Goal: Transaction & Acquisition: Download file/media

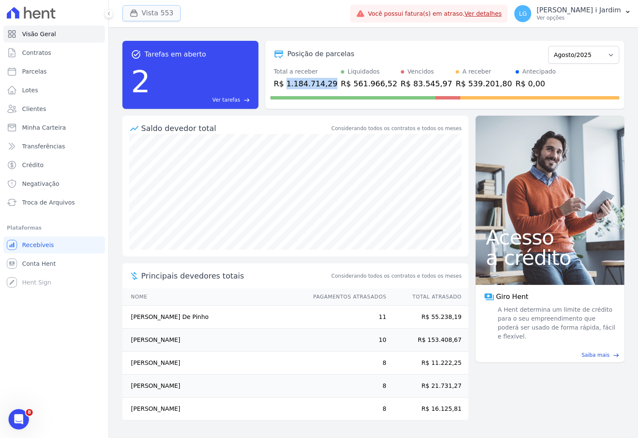
click at [128, 12] on button "Vista 553" at bounding box center [151, 13] width 58 height 16
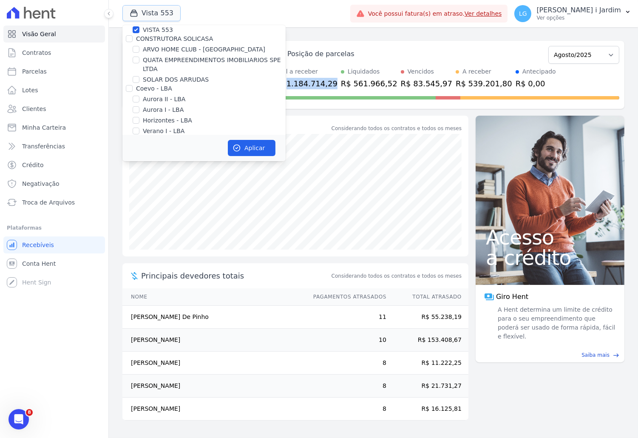
scroll to position [142, 0]
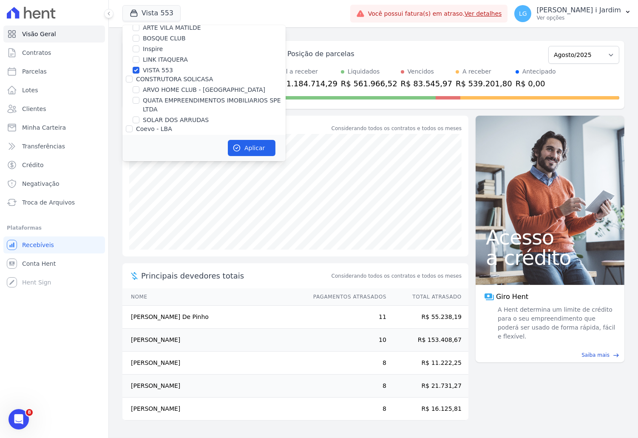
click at [159, 71] on label "VISTA 553" at bounding box center [158, 70] width 30 height 9
click at [139, 71] on input "VISTA 553" at bounding box center [136, 70] width 7 height 7
checkbox input "false"
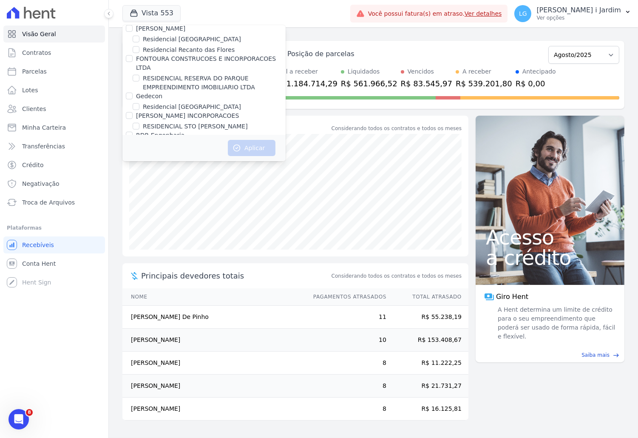
scroll to position [27, 0]
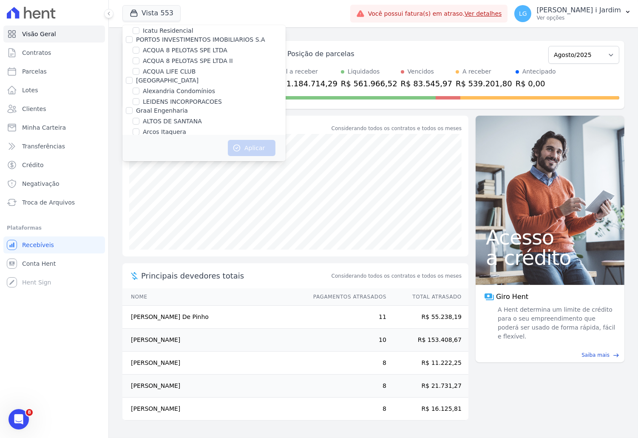
click at [158, 79] on label "[GEOGRAPHIC_DATA]" at bounding box center [167, 80] width 63 height 7
click at [133, 79] on input "[GEOGRAPHIC_DATA]" at bounding box center [129, 80] width 7 height 7
checkbox input "true"
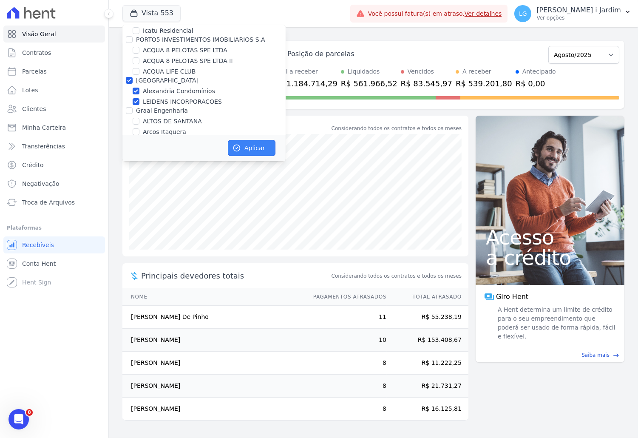
click at [247, 148] on button "Aplicar" at bounding box center [252, 148] width 48 height 16
click at [53, 106] on link "Clientes" at bounding box center [54, 108] width 102 height 17
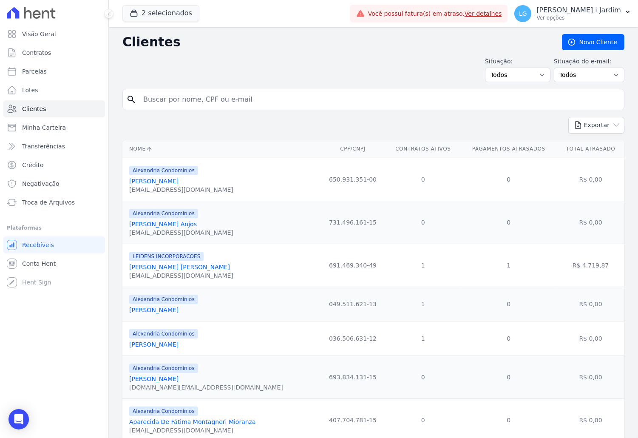
click at [206, 99] on input "search" at bounding box center [379, 99] width 483 height 17
type input "eduardo"
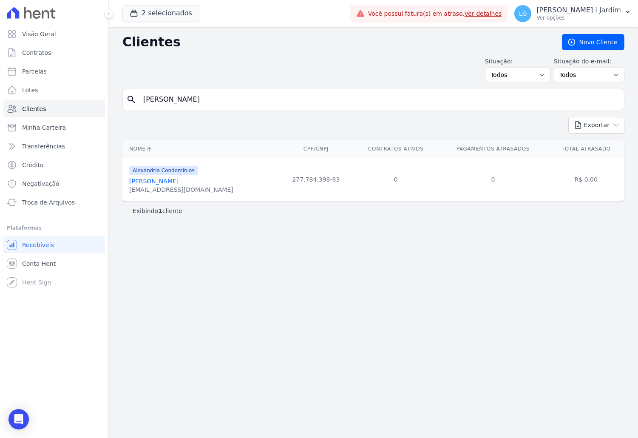
click at [174, 188] on div "eduardomleonel0@gmail.com" at bounding box center [181, 189] width 104 height 9
click at [173, 182] on link "Eduardo Miyamoto Leonel" at bounding box center [153, 181] width 49 height 7
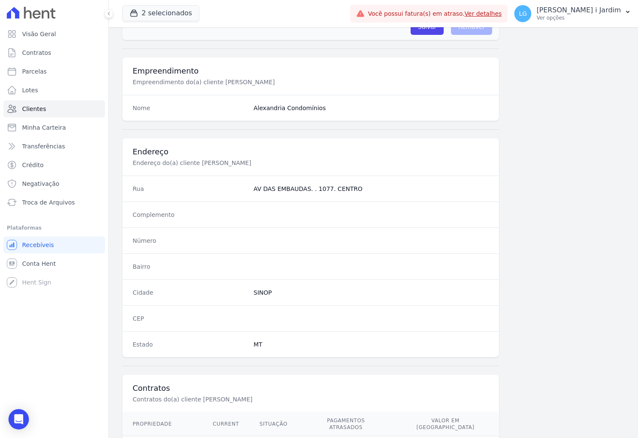
scroll to position [359, 0]
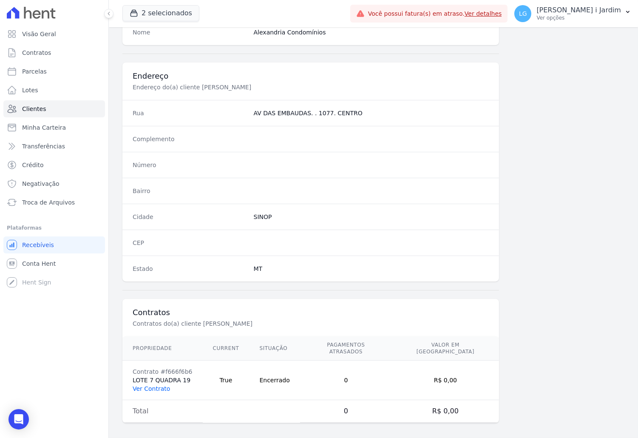
click at [158, 385] on link "Ver Contrato" at bounding box center [151, 388] width 37 height 7
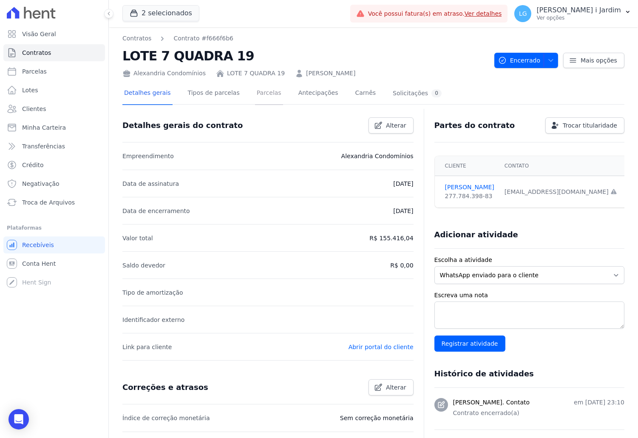
click at [261, 88] on link "Parcelas" at bounding box center [269, 93] width 28 height 23
click at [261, 91] on link "Parcelas" at bounding box center [269, 93] width 28 height 23
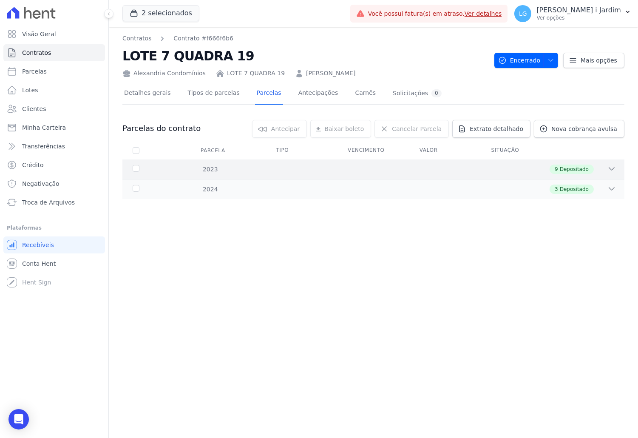
click at [430, 176] on div "2023 9 Depositado" at bounding box center [373, 169] width 502 height 20
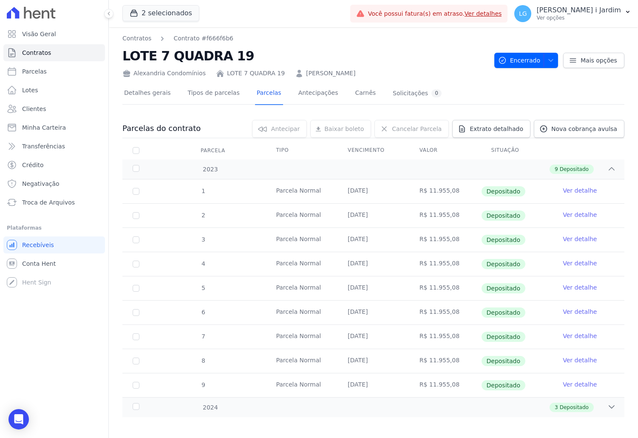
scroll to position [5, 0]
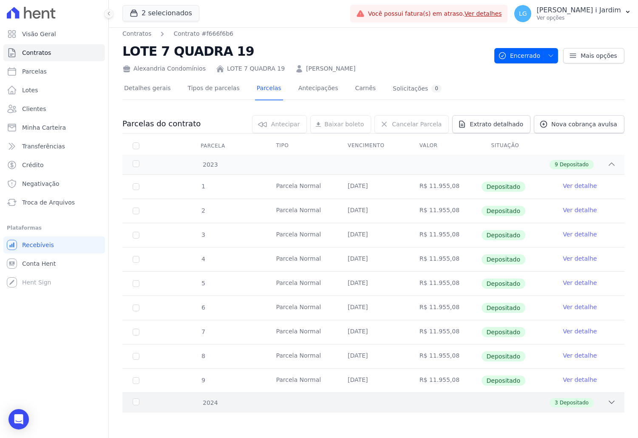
click at [466, 407] on div "3 Depositado" at bounding box center [398, 402] width 436 height 9
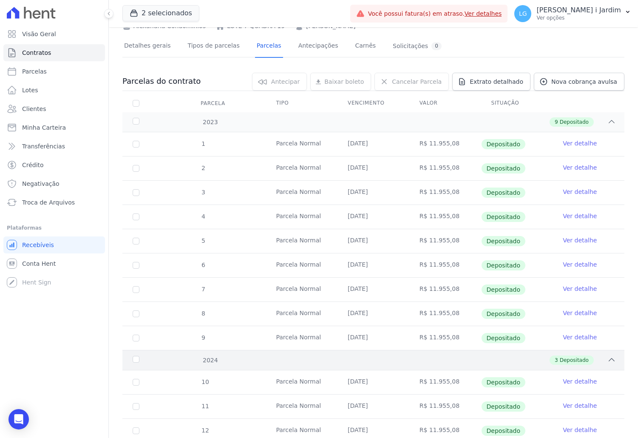
scroll to position [77, 0]
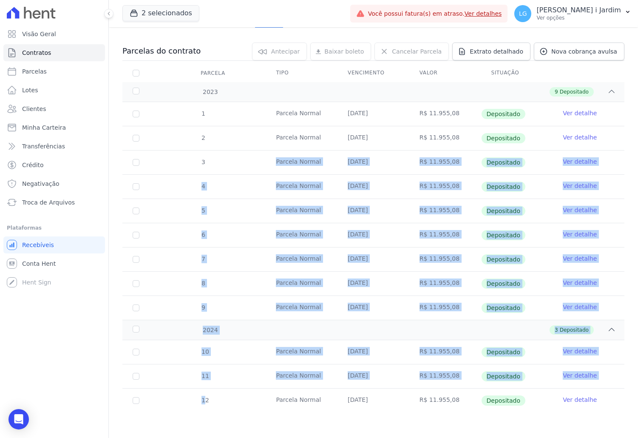
drag, startPoint x: 203, startPoint y: 402, endPoint x: 207, endPoint y: 160, distance: 242.4
click at [207, 160] on div "2023 9 Depositado 1 Parcela Normal 20/04/2023 R$ 11.955,08 Depositado Ver detal…" at bounding box center [373, 247] width 502 height 330
click at [324, 243] on td "Parcela Normal" at bounding box center [302, 235] width 72 height 24
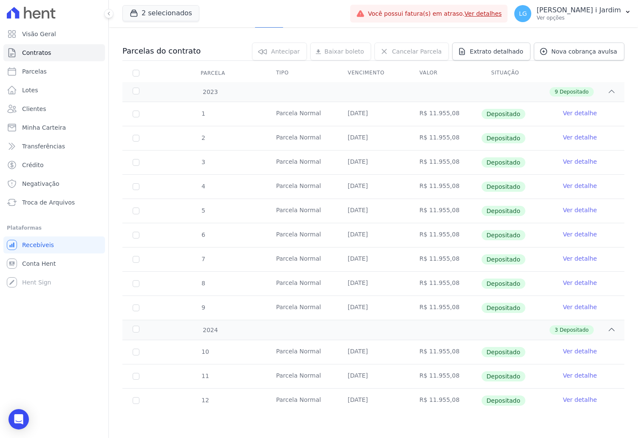
drag, startPoint x: 455, startPoint y: 398, endPoint x: 424, endPoint y: 405, distance: 32.2
click at [424, 405] on td "R$ 11.955,08" at bounding box center [445, 401] width 72 height 24
copy td "11.955,08"
click at [581, 306] on link "Ver detalhe" at bounding box center [580, 307] width 34 height 9
click at [576, 307] on link "Ver detalhe" at bounding box center [580, 307] width 34 height 9
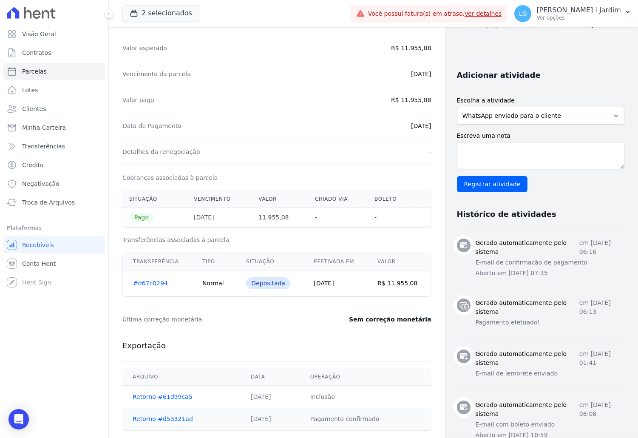
scroll to position [198, 0]
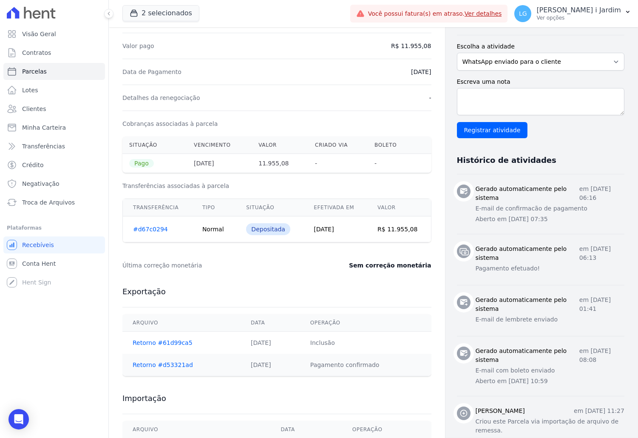
click at [266, 284] on div "Exportação Arquivo Data Operação Retorno #61d99ca5 30/03/2023 Inclusão Retorno …" at bounding box center [276, 331] width 309 height 107
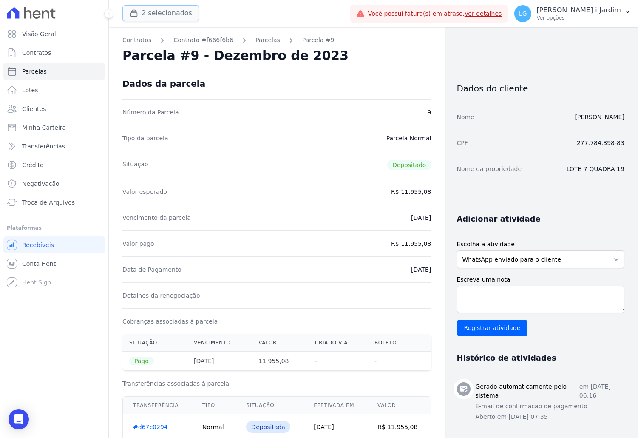
click at [168, 10] on button "2 selecionados" at bounding box center [160, 13] width 77 height 16
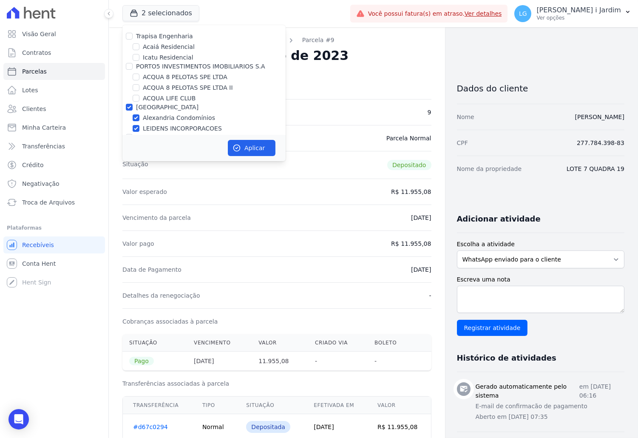
click at [142, 116] on div "Alexandria Condomínios" at bounding box center [203, 118] width 163 height 9
click at [168, 118] on label "Alexandria Condomínios" at bounding box center [179, 118] width 72 height 9
click at [139, 118] on input "Alexandria Condomínios" at bounding box center [136, 117] width 7 height 7
checkbox input "false"
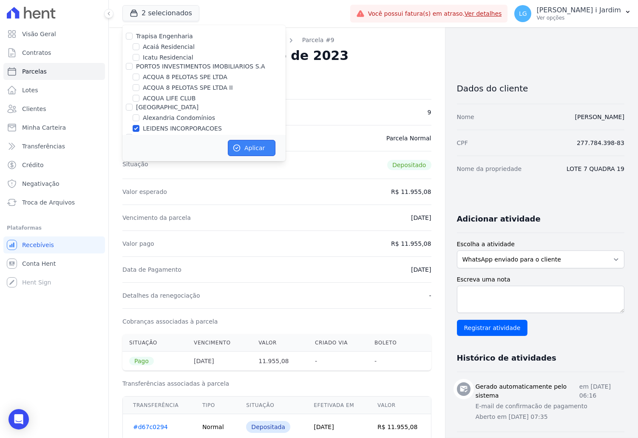
click at [252, 146] on button "Aplicar" at bounding box center [252, 148] width 48 height 16
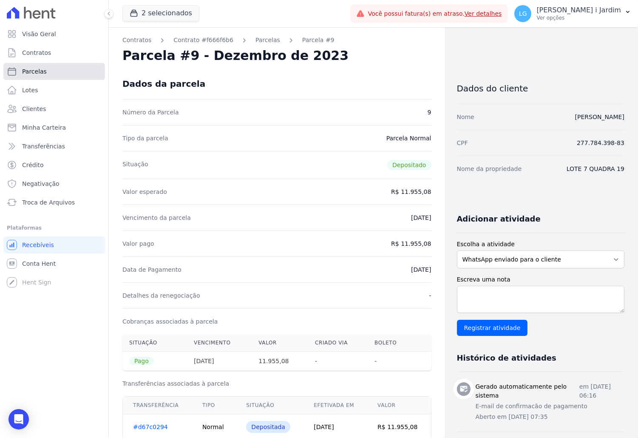
click at [80, 70] on link "Parcelas" at bounding box center [54, 71] width 102 height 17
select select
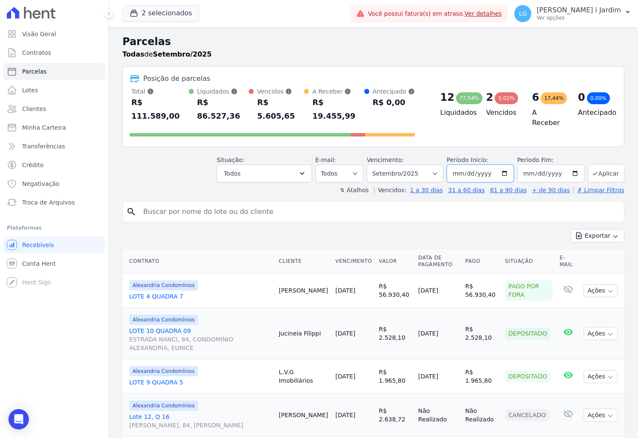
click at [502, 165] on input "[DATE]" at bounding box center [480, 174] width 67 height 18
click at [566, 165] on input "2025-09-30" at bounding box center [550, 174] width 67 height 18
type input "[DATE]"
click at [599, 164] on button "Aplicar" at bounding box center [606, 173] width 37 height 18
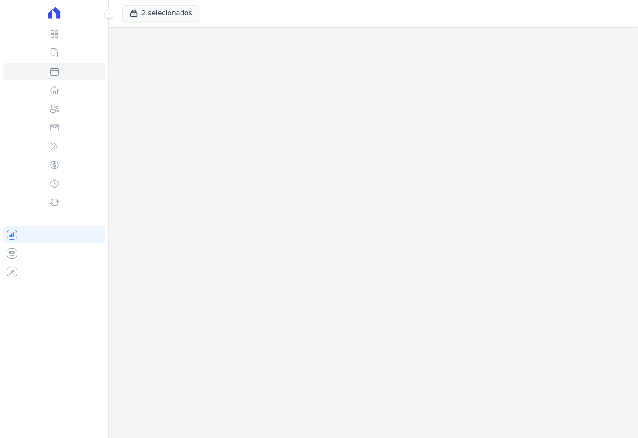
select select
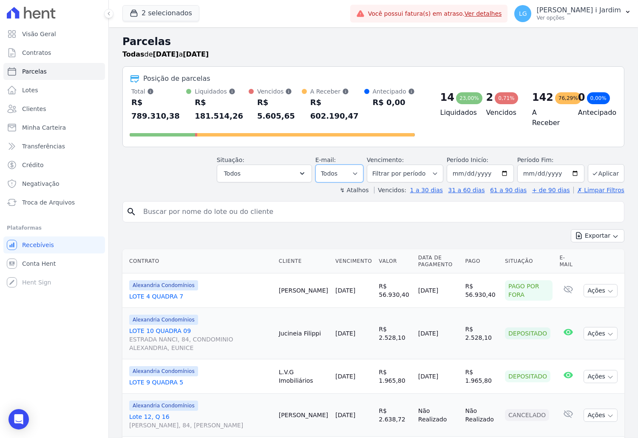
click at [345, 165] on select "Todos Lido Não-lido" at bounding box center [340, 174] width 48 height 18
click at [304, 165] on button "Todos" at bounding box center [264, 174] width 95 height 18
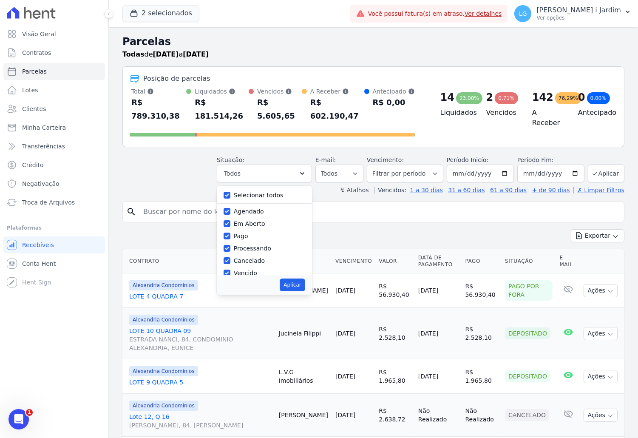
click at [262, 192] on label "Selecionar todos" at bounding box center [259, 195] width 50 height 7
click at [230, 192] on input "Selecionar todos" at bounding box center [227, 195] width 7 height 7
checkbox input "false"
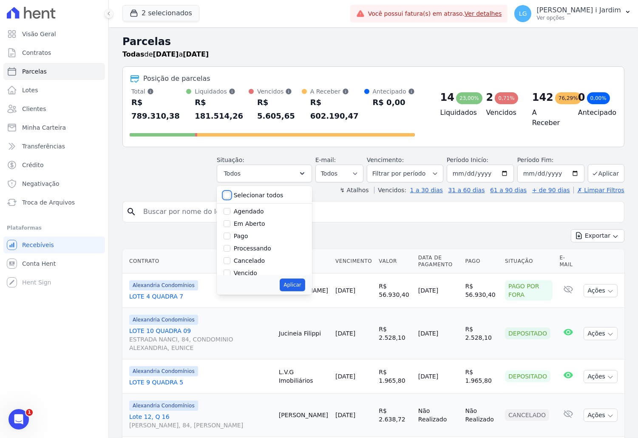
checkbox input "false"
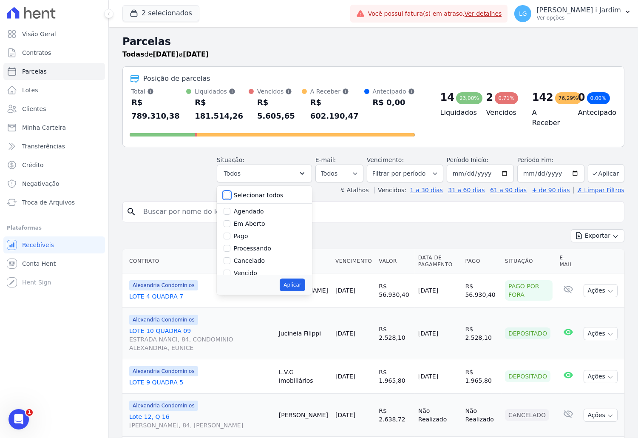
checkbox input "false"
click at [251, 220] on label "Em Aberto" at bounding box center [249, 223] width 31 height 7
click at [230, 220] on input "Em Aberto" at bounding box center [227, 223] width 7 height 7
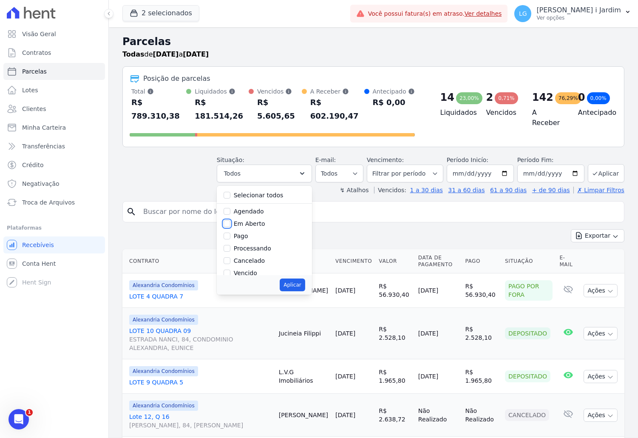
checkbox input "true"
click at [247, 233] on label "Pago" at bounding box center [241, 236] width 14 height 7
click at [230, 233] on input "Pago" at bounding box center [227, 236] width 7 height 7
checkbox input "true"
click at [257, 257] on label "Cancelado" at bounding box center [249, 260] width 31 height 7
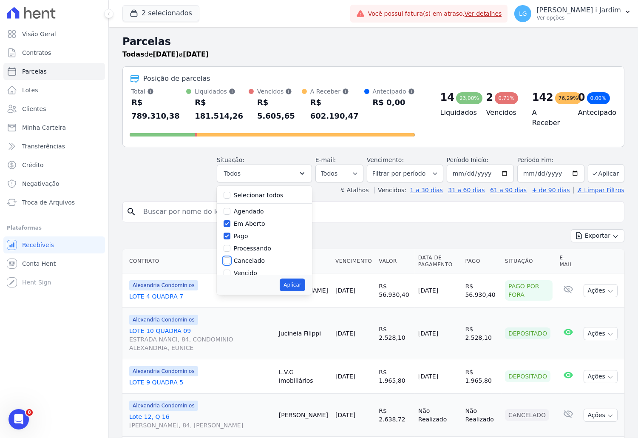
click at [230, 257] on input "Cancelado" at bounding box center [227, 260] width 7 height 7
checkbox input "true"
click at [258, 242] on div "Processando" at bounding box center [265, 248] width 82 height 12
click at [257, 245] on label "Processando" at bounding box center [252, 248] width 37 height 7
click at [230, 245] on input "Processando" at bounding box center [227, 248] width 7 height 7
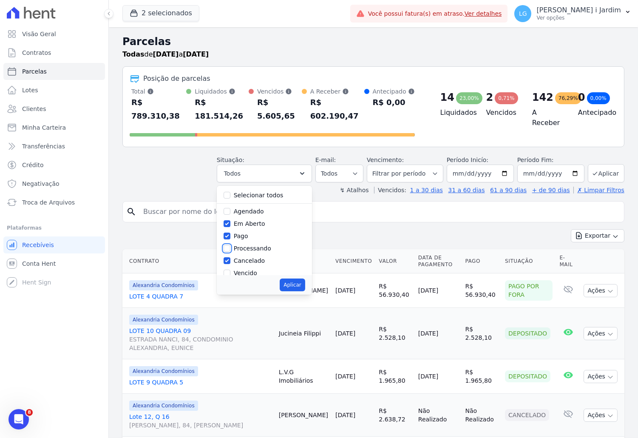
checkbox input "true"
click at [259, 257] on label "Cancelado" at bounding box center [249, 260] width 31 height 7
click at [230, 257] on input "Cancelado" at bounding box center [227, 260] width 7 height 7
checkbox input "false"
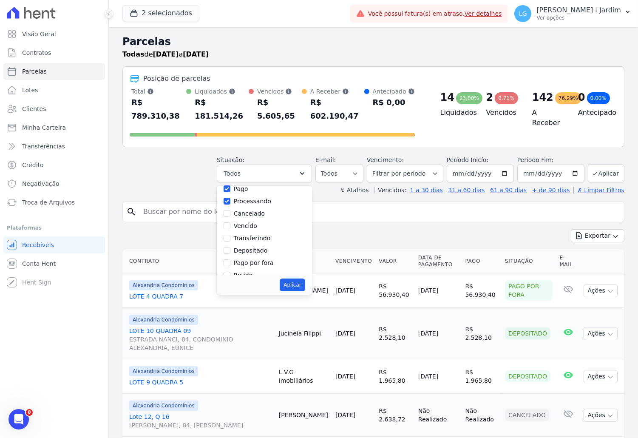
click at [250, 222] on label "Vencido" at bounding box center [245, 225] width 23 height 7
click at [230, 222] on input "Vencido" at bounding box center [227, 225] width 7 height 7
checkbox input "true"
click at [254, 235] on label "Transferindo" at bounding box center [252, 238] width 37 height 7
click at [230, 235] on input "Transferindo" at bounding box center [227, 238] width 7 height 7
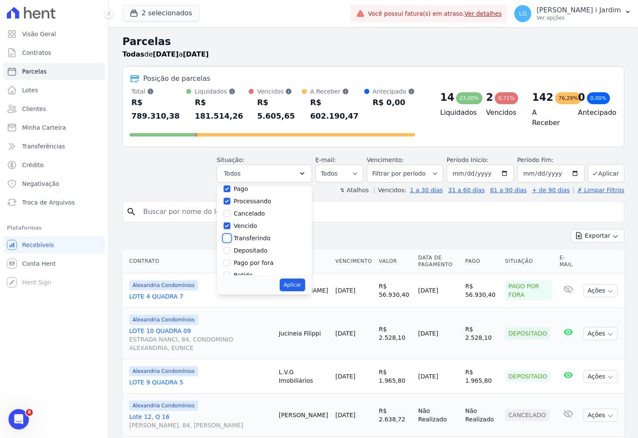
checkbox input "true"
drag, startPoint x: 258, startPoint y: 239, endPoint x: 259, endPoint y: 247, distance: 8.2
click at [258, 247] on label "Depositado" at bounding box center [251, 250] width 34 height 7
click at [230, 247] on input "Depositado" at bounding box center [227, 250] width 7 height 7
checkbox input "true"
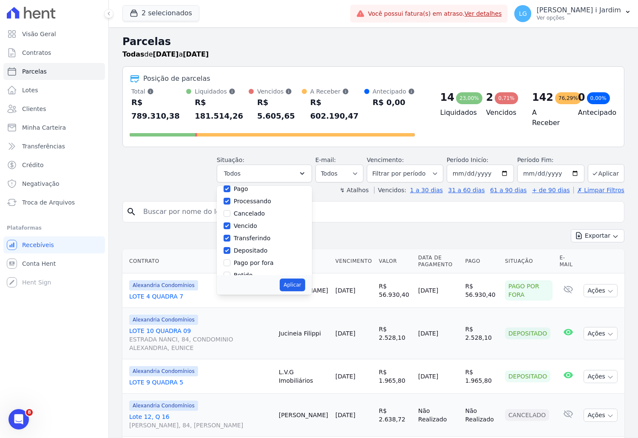
click at [259, 259] on label "Pago por fora" at bounding box center [254, 262] width 40 height 7
click at [230, 259] on input "Pago por fora" at bounding box center [227, 262] width 7 height 7
checkbox input "true"
click at [300, 279] on button "Aplicar" at bounding box center [292, 285] width 25 height 13
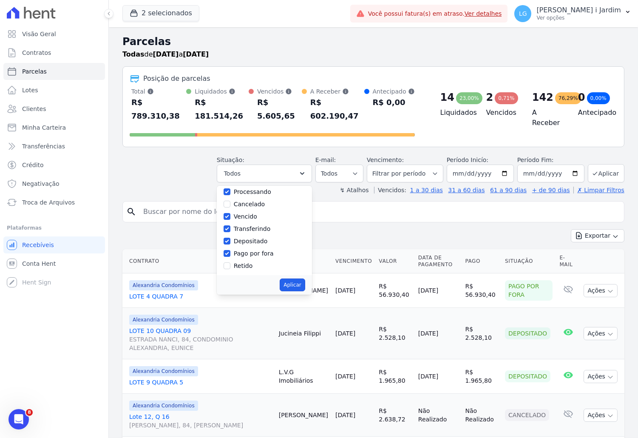
select select "pending"
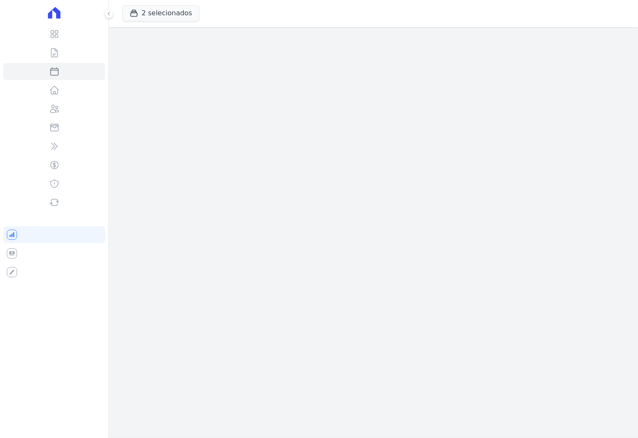
select select
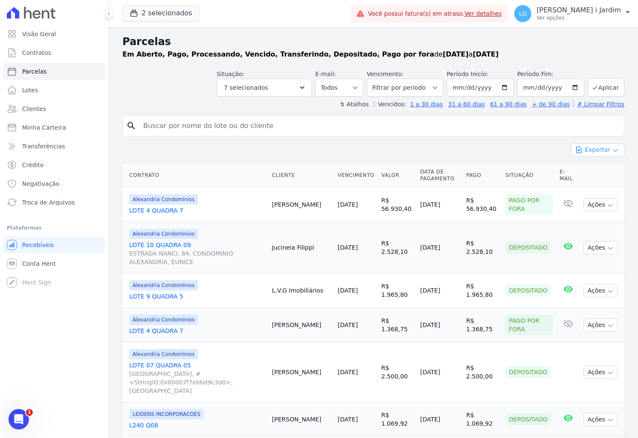
click at [593, 146] on button "Exportar" at bounding box center [598, 149] width 54 height 13
click at [592, 182] on span "Exportar CSV" at bounding box center [596, 184] width 45 height 9
click at [611, 69] on div "Situação: Agendado Em Aberto Pago Processando Cancelado Vencido Transferindo De…" at bounding box center [373, 81] width 502 height 30
click at [65, 415] on div "Visão Geral Contratos [GEOGRAPHIC_DATA] Lotes Clientes Minha Carteira Transferê…" at bounding box center [54, 219] width 108 height 438
